Goal: Information Seeking & Learning: Learn about a topic

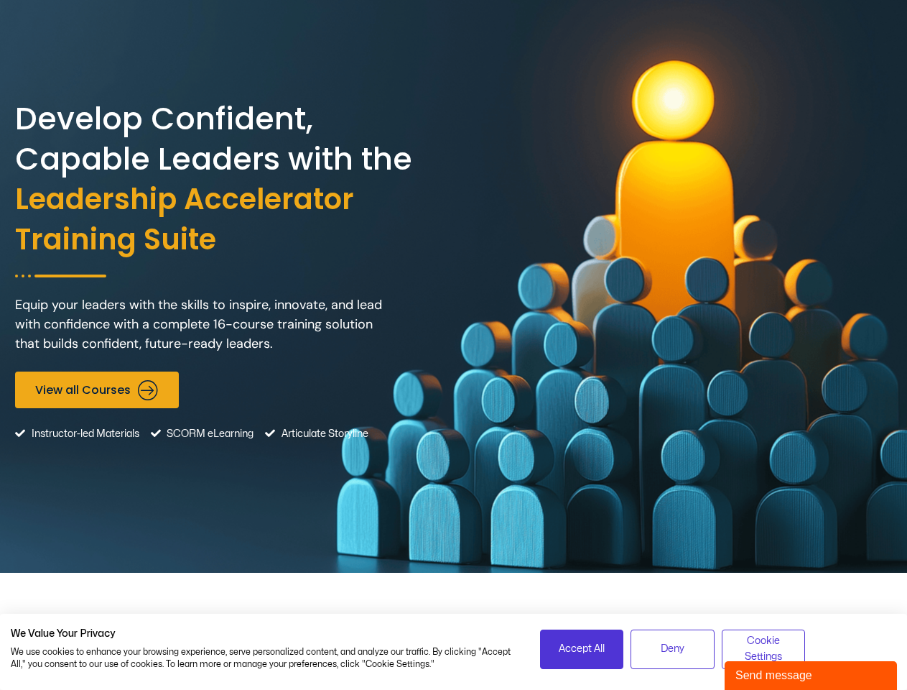
click at [453, 345] on div "Develop Confident, Capable Leaders with the Leadership Accelerator Training Sui…" at bounding box center [453, 286] width 877 height 573
click at [582, 649] on span "Accept All" at bounding box center [582, 649] width 46 height 16
click at [672, 649] on span "Deny" at bounding box center [673, 649] width 24 height 16
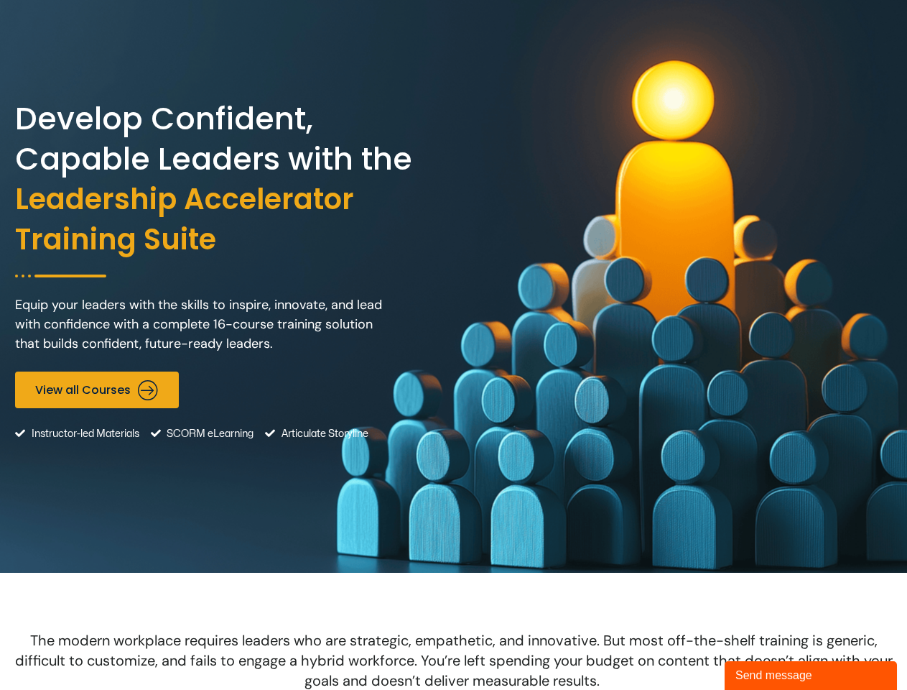
click at [764, 649] on span "The modern workplace requires leaders who are strategic, empathetic, and innova…" at bounding box center [454, 660] width 878 height 59
click at [811, 675] on div "Send message" at bounding box center [811, 675] width 151 height 17
